Goal: Information Seeking & Learning: Check status

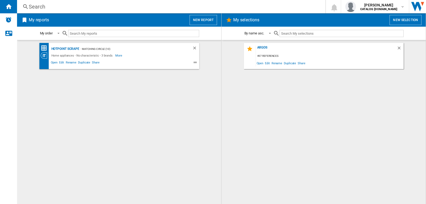
click at [84, 9] on div "Search" at bounding box center [170, 6] width 283 height 7
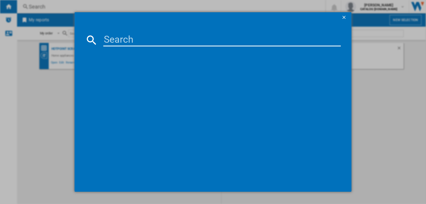
click at [153, 44] on input at bounding box center [222, 40] width 238 height 13
drag, startPoint x: 146, startPoint y: 39, endPoint x: 55, endPoint y: 35, distance: 91.2
click at [55, 35] on div "mtwc712 Please wait..." at bounding box center [213, 102] width 426 height 204
paste input "MTWC 71252 W [GEOGRAPHIC_DATA]"
type input "MTWC71252W"
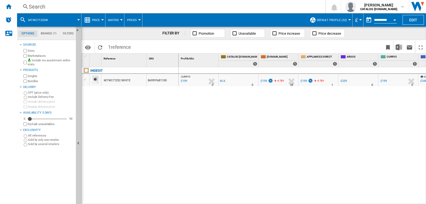
click at [136, 21] on span "Prices" at bounding box center [132, 19] width 10 height 3
click at [102, 18] on md-backdrop at bounding box center [213, 102] width 426 height 204
click at [98, 18] on span "Price" at bounding box center [96, 19] width 8 height 3
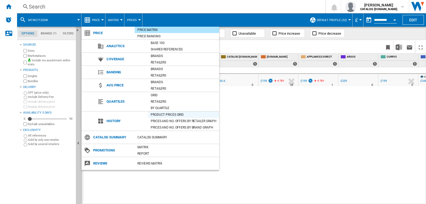
click at [167, 115] on div "Product prices grid" at bounding box center [183, 114] width 71 height 5
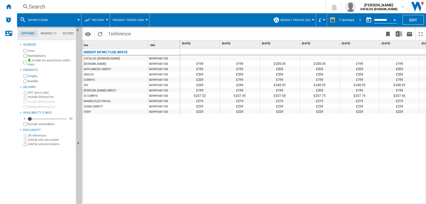
click at [353, 19] on div "7 last days" at bounding box center [346, 20] width 15 height 4
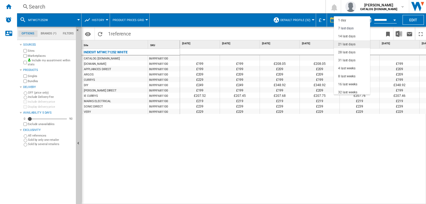
click at [353, 42] on md-option "21 last days" at bounding box center [352, 44] width 36 height 8
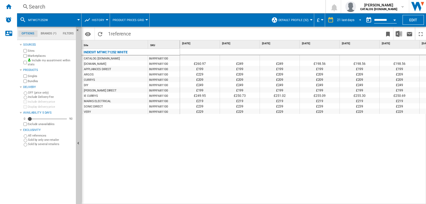
click at [347, 19] on div "21 last days" at bounding box center [345, 20] width 17 height 4
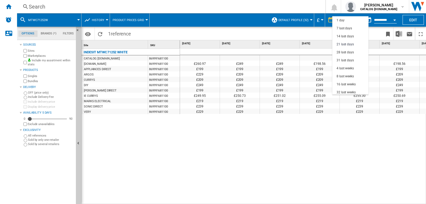
scroll to position [24, 0]
click at [350, 24] on md-option "28 last days" at bounding box center [350, 28] width 36 height 8
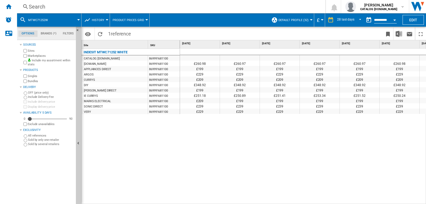
click at [394, 20] on div "Open calendar" at bounding box center [394, 19] width 3 height 1
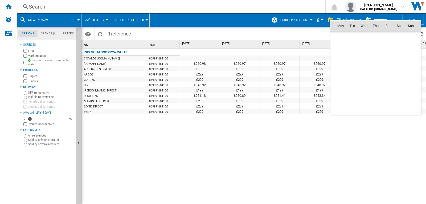
scroll to position [2541, 0]
click at [375, 48] on span "4" at bounding box center [375, 49] width 11 height 11
type input "**********"
